Goal: Information Seeking & Learning: Find specific fact

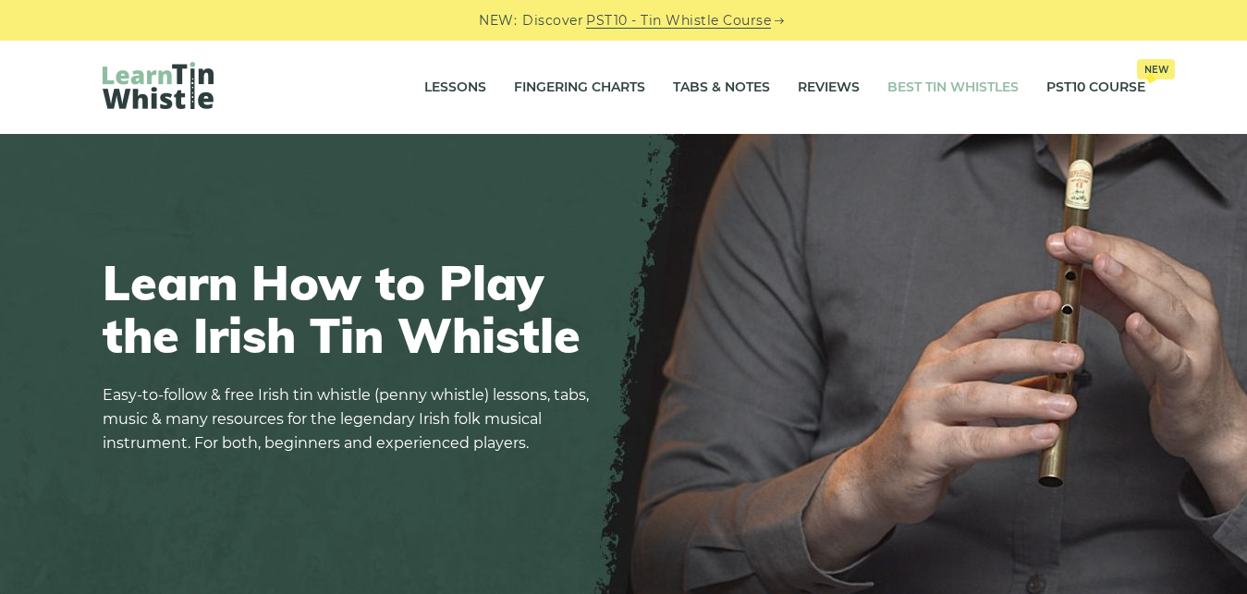
click at [909, 83] on link "Best Tin Whistles" at bounding box center [952, 88] width 131 height 46
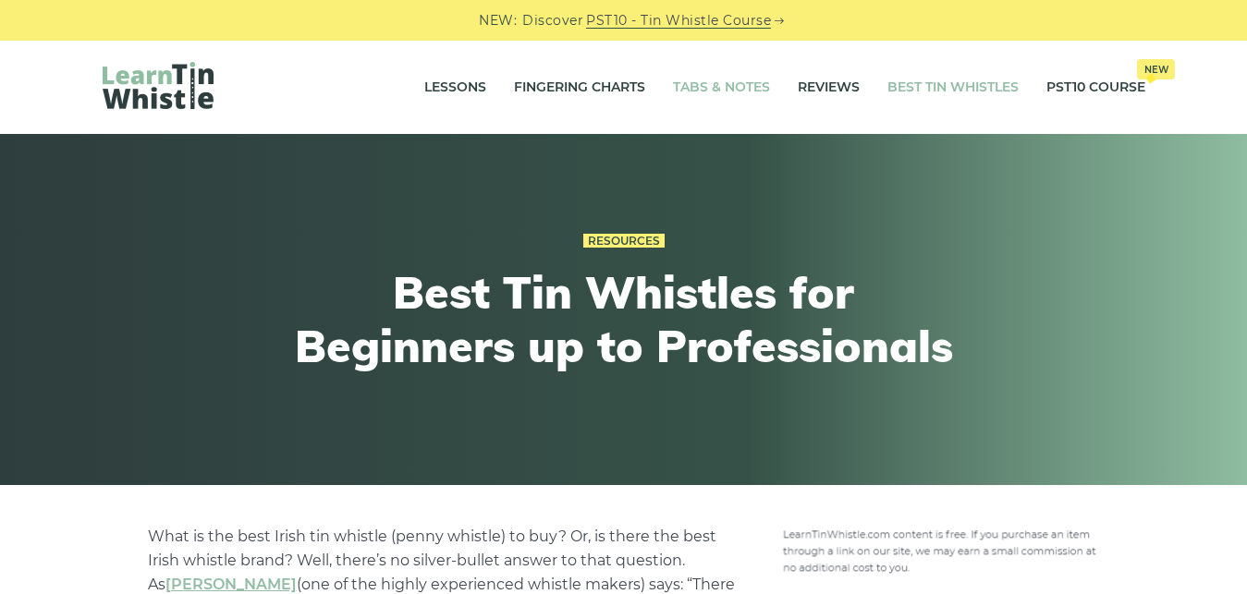
click at [720, 84] on link "Tabs & Notes" at bounding box center [721, 88] width 97 height 46
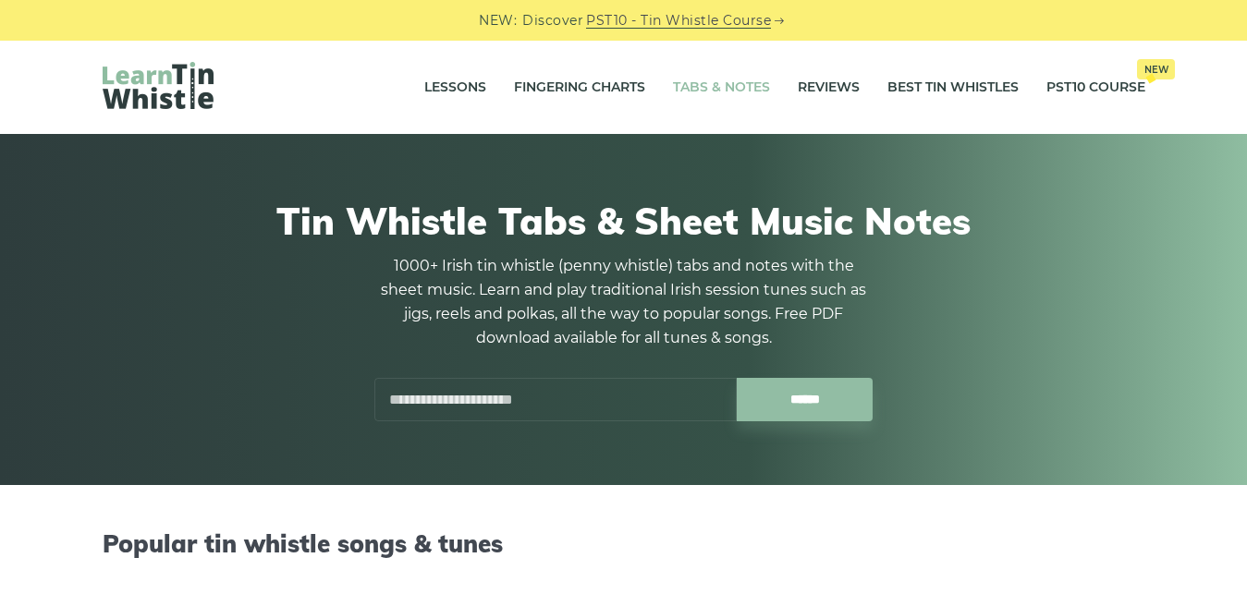
scroll to position [377, 0]
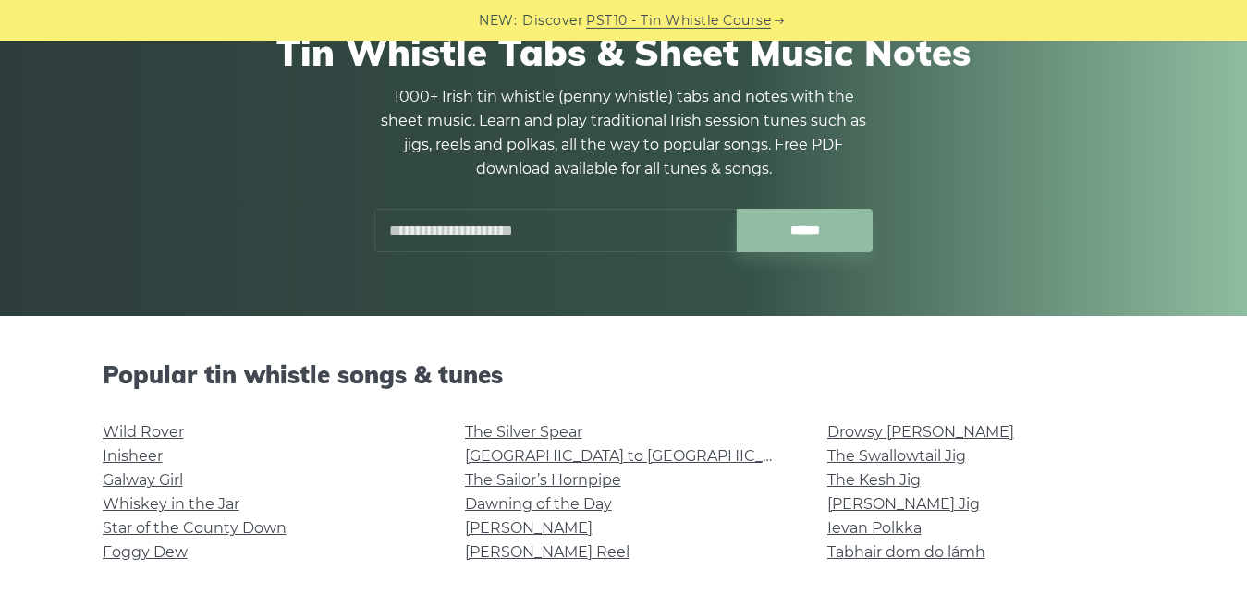
scroll to position [189, 0]
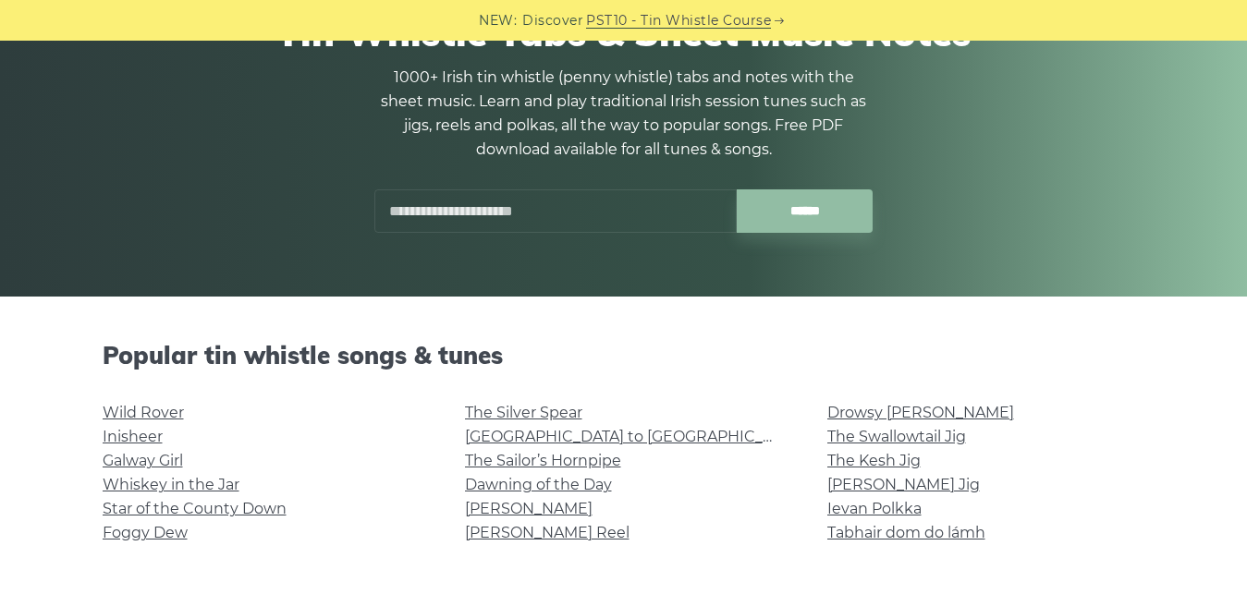
click at [527, 217] on input "text" at bounding box center [555, 210] width 362 height 43
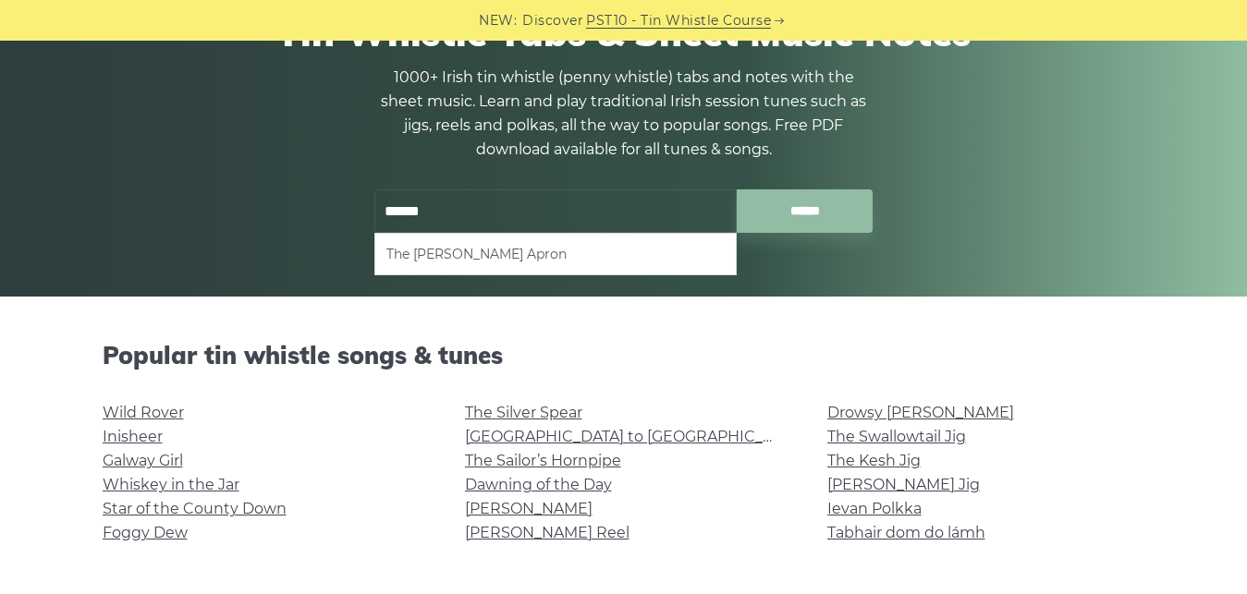
click at [491, 257] on li "The Mason’s Apron" at bounding box center [555, 254] width 338 height 22
type input "**********"
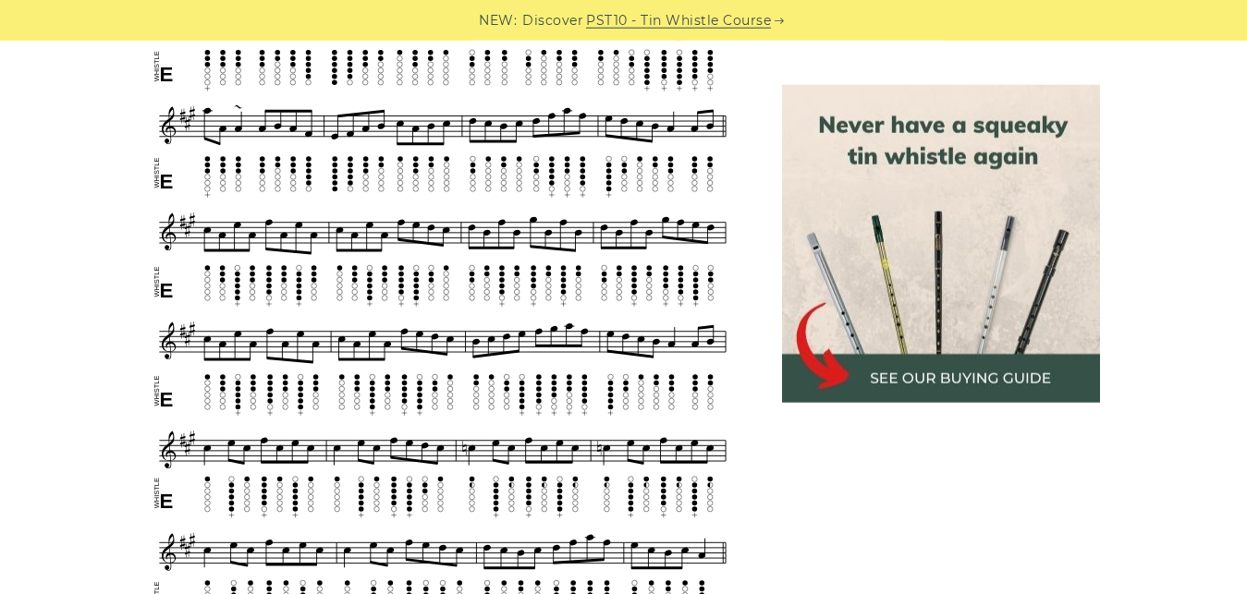
scroll to position [1320, 0]
